Goal: Information Seeking & Learning: Check status

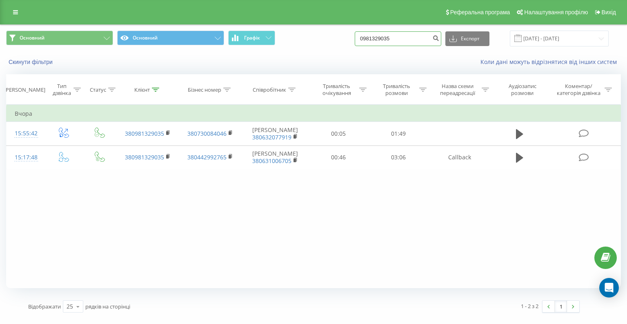
drag, startPoint x: 410, startPoint y: 38, endPoint x: 370, endPoint y: 35, distance: 40.1
click at [370, 35] on div "Основний Основний Графік 0981329035 Експорт .csv .xls .xlsx 21.05.2025 - 21.08.…" at bounding box center [313, 39] width 614 height 16
paste input "380677887491"
click at [380, 38] on input "380677887491" at bounding box center [398, 38] width 86 height 15
click at [383, 40] on input "380677887491" at bounding box center [398, 38] width 86 height 15
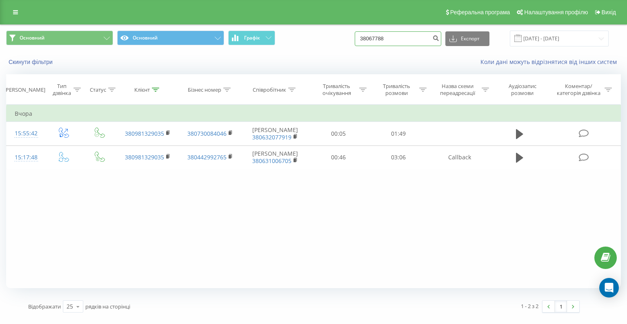
drag, startPoint x: 402, startPoint y: 40, endPoint x: 356, endPoint y: 35, distance: 46.7
click at [356, 35] on div "Основний Основний Графік 38067788 Експорт .csv .xls .xlsx 21.05.2025 - 21.08.20…" at bounding box center [313, 39] width 614 height 16
paste input "7491"
click at [383, 40] on input "380677887491" at bounding box center [398, 38] width 86 height 15
type input "0677887491"
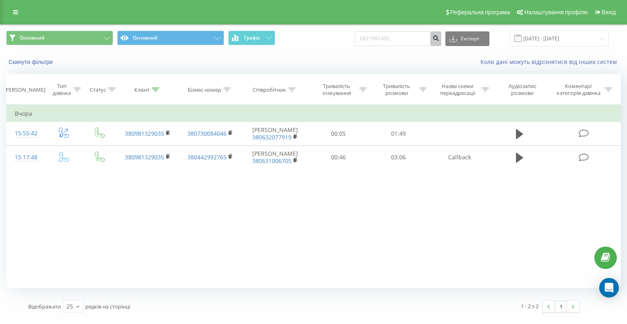
click at [439, 38] on icon "submit" at bounding box center [435, 37] width 7 height 5
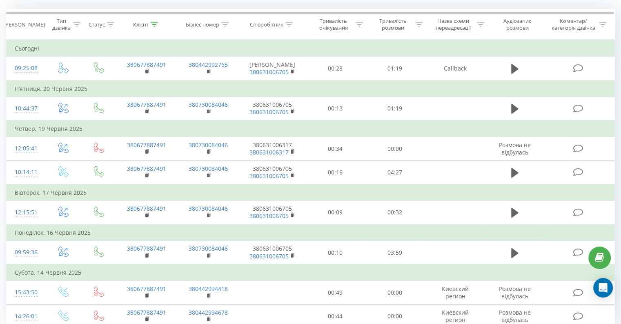
scroll to position [104, 0]
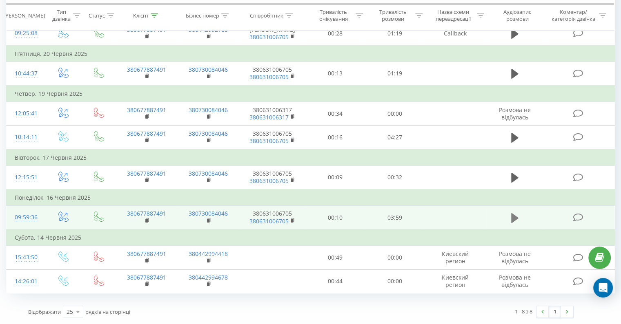
click at [516, 220] on icon at bounding box center [514, 218] width 7 height 11
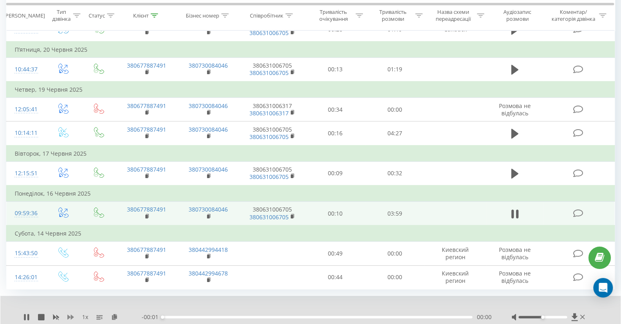
click at [69, 321] on icon at bounding box center [70, 317] width 7 height 7
click at [189, 319] on div "00:00" at bounding box center [317, 317] width 310 height 2
click at [0, 133] on div "Всі дзвінки Основний Графік 0677887491 Експорт .csv .xls .xlsx 22.05.2025 - 22.…" at bounding box center [310, 136] width 621 height 432
click at [26, 320] on icon at bounding box center [26, 317] width 7 height 7
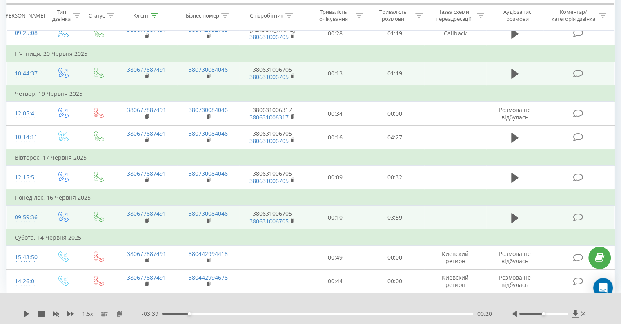
scroll to position [0, 0]
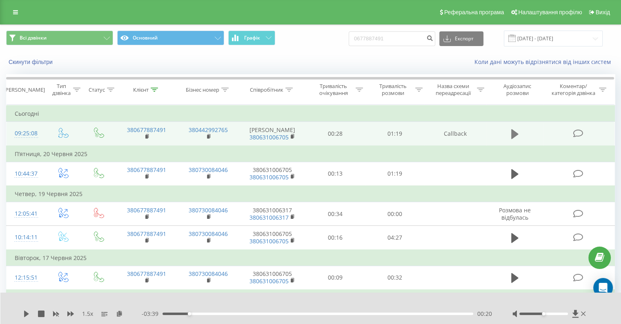
click at [518, 136] on button at bounding box center [514, 134] width 12 height 12
click at [27, 311] on icon at bounding box center [26, 314] width 7 height 7
drag, startPoint x: 26, startPoint y: 313, endPoint x: 0, endPoint y: 309, distance: 26.5
click at [0, 309] on div "Всі дзвінки Основний Графік 0677887491 Експорт .csv .xls .xlsx 22.05.2025 - 22.…" at bounding box center [310, 224] width 621 height 400
click at [24, 313] on icon at bounding box center [26, 314] width 5 height 7
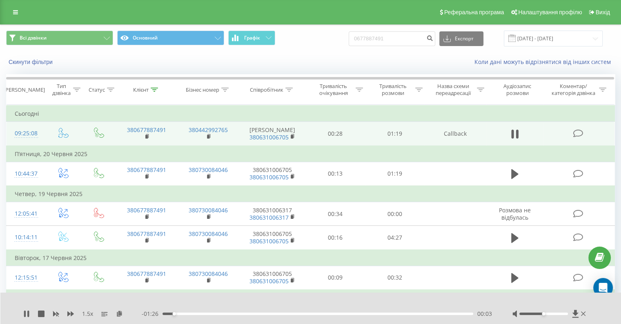
click at [24, 313] on icon at bounding box center [25, 314] width 2 height 7
click at [24, 313] on icon at bounding box center [26, 314] width 5 height 7
click at [204, 313] on div "00:12" at bounding box center [317, 314] width 310 height 2
click at [233, 315] on div "00:20" at bounding box center [317, 314] width 310 height 2
click at [25, 315] on icon at bounding box center [25, 314] width 2 height 7
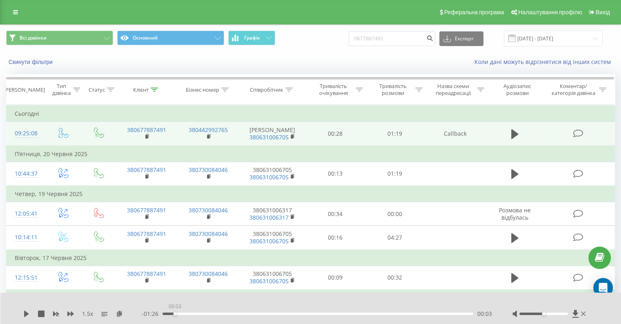
click at [175, 314] on div "00:03" at bounding box center [317, 314] width 310 height 2
click at [24, 316] on icon at bounding box center [26, 314] width 5 height 7
click at [532, 311] on div at bounding box center [549, 314] width 75 height 8
click at [533, 314] on div at bounding box center [543, 314] width 49 height 2
click at [537, 315] on div at bounding box center [543, 314] width 49 height 2
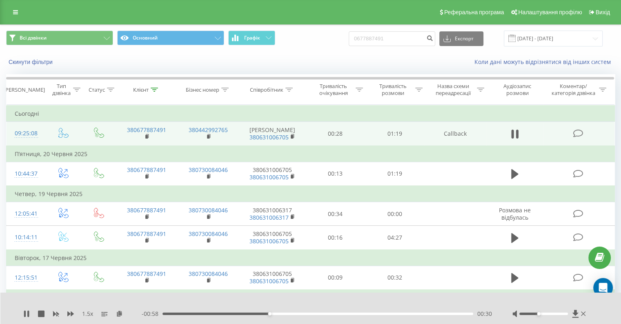
click at [222, 314] on div "00:30" at bounding box center [317, 314] width 310 height 2
click at [194, 315] on div "00:09" at bounding box center [317, 314] width 310 height 2
click at [27, 317] on icon at bounding box center [26, 314] width 7 height 7
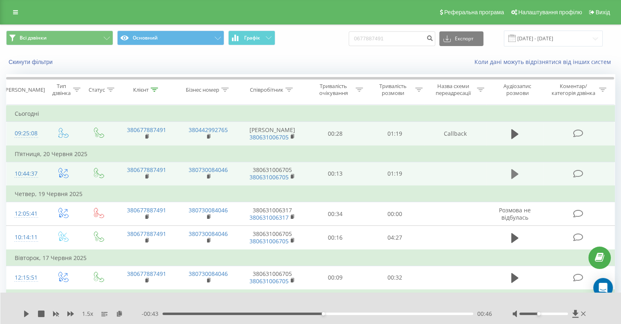
click at [514, 178] on icon at bounding box center [514, 174] width 7 height 10
click at [196, 314] on div "00:03" at bounding box center [317, 314] width 310 height 2
click at [225, 308] on div "1.5 x - 01:11 00:08 00:08" at bounding box center [310, 308] width 621 height 31
click at [222, 314] on div "00:15" at bounding box center [317, 314] width 310 height 2
click at [240, 314] on div "00:15" at bounding box center [317, 314] width 310 height 2
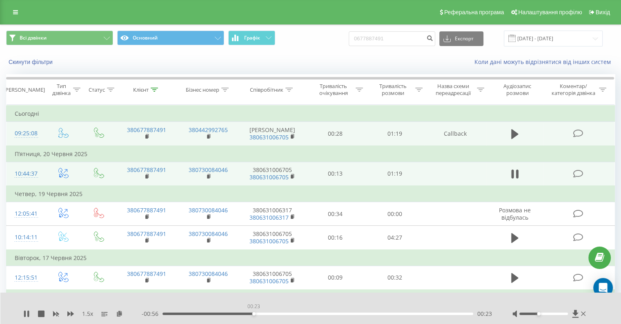
click at [253, 313] on div "00:23" at bounding box center [317, 314] width 310 height 2
click at [258, 314] on div "00:23" at bounding box center [317, 314] width 310 height 2
click at [263, 314] on div "00:24" at bounding box center [317, 314] width 310 height 2
click at [267, 314] on div "00:25" at bounding box center [317, 314] width 310 height 2
click at [269, 314] on div "00:26" at bounding box center [317, 314] width 310 height 2
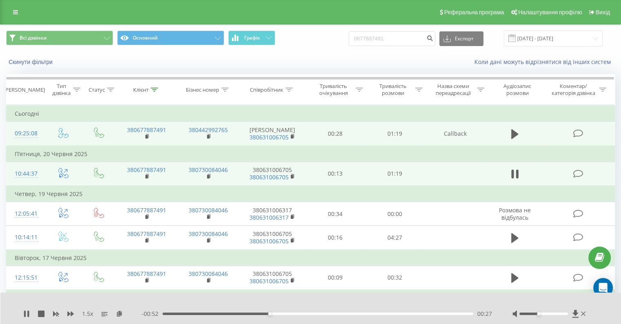
click at [269, 314] on div "00:27" at bounding box center [269, 314] width 3 height 3
click at [29, 311] on icon at bounding box center [26, 314] width 7 height 7
click at [27, 313] on icon at bounding box center [26, 314] width 5 height 7
click at [27, 313] on icon at bounding box center [26, 314] width 7 height 7
click at [514, 140] on icon at bounding box center [514, 134] width 7 height 11
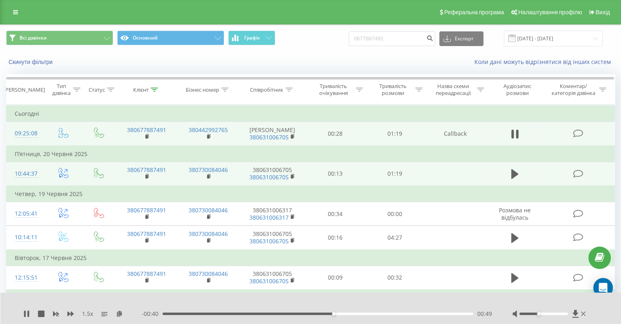
click at [275, 314] on div "00:49" at bounding box center [317, 314] width 310 height 2
click at [268, 314] on div "00:30" at bounding box center [317, 314] width 310 height 2
click at [29, 313] on icon at bounding box center [28, 314] width 2 height 7
click at [24, 315] on icon at bounding box center [26, 314] width 7 height 7
click at [27, 313] on icon at bounding box center [28, 314] width 2 height 7
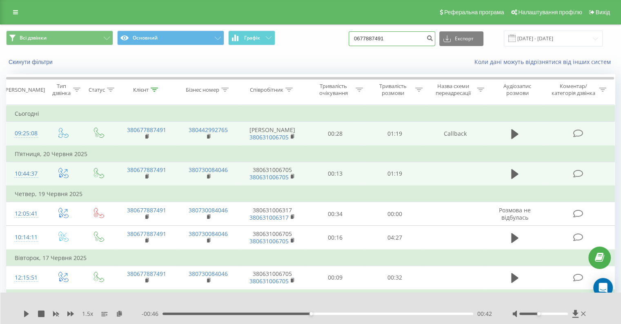
click at [415, 37] on input "0677887491" at bounding box center [391, 38] width 86 height 15
type input "0"
type input "0674403491"
click at [435, 34] on button "submit" at bounding box center [429, 38] width 11 height 15
